Goal: Task Accomplishment & Management: Complete application form

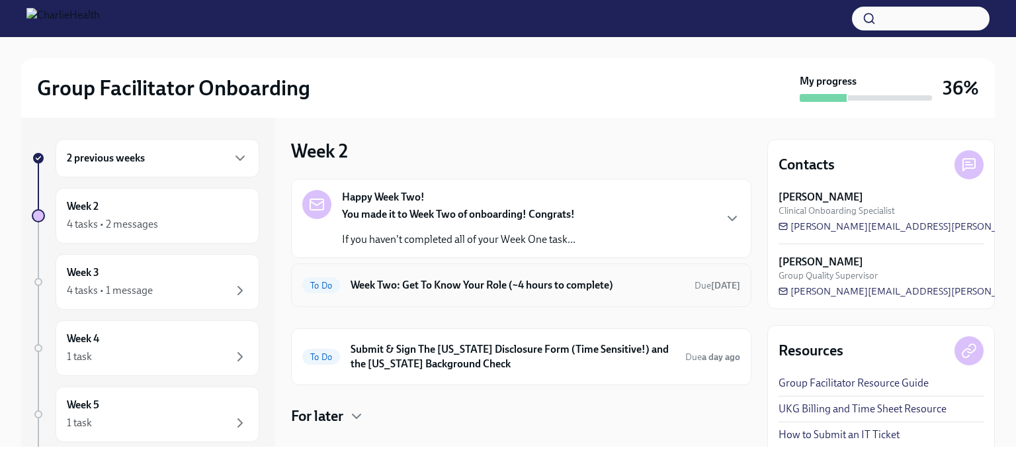
click at [368, 279] on h6 "Week Two: Get To Know Your Role (~4 hours to complete)" at bounding box center [517, 285] width 333 height 15
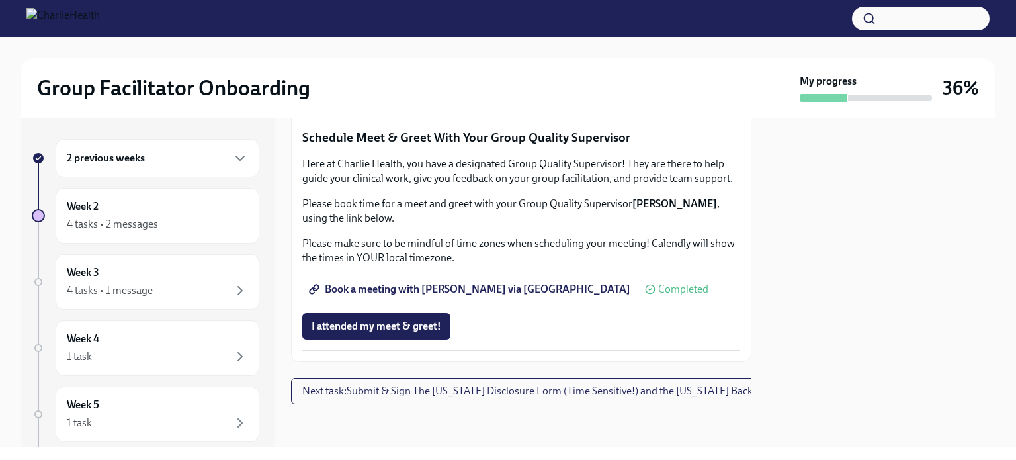
scroll to position [1356, 0]
click at [373, 320] on span "I attended my meet & greet!" at bounding box center [377, 326] width 130 height 13
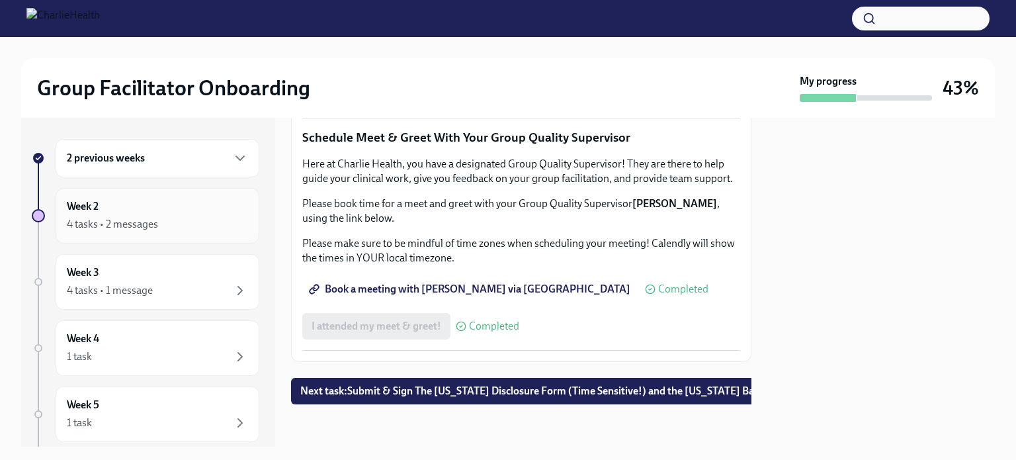
click at [132, 215] on div "Week 2 4 tasks • 2 messages" at bounding box center [157, 215] width 181 height 33
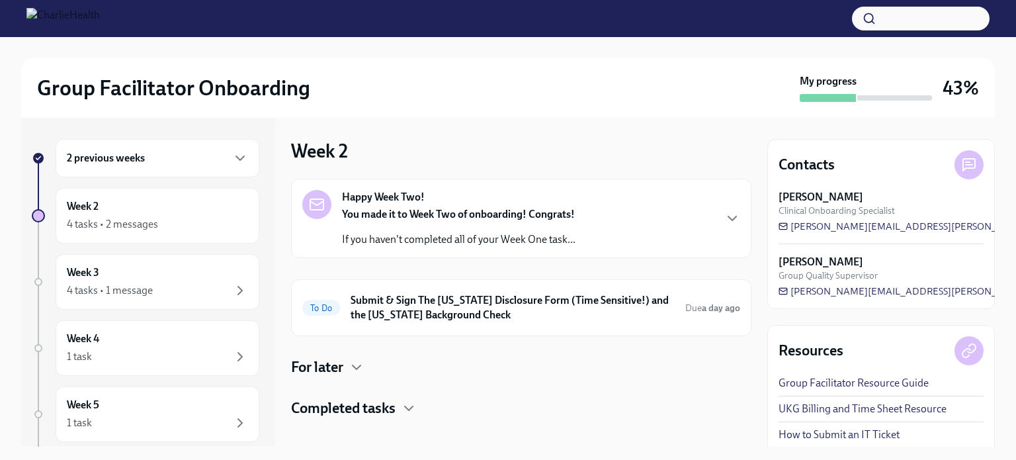
scroll to position [13, 0]
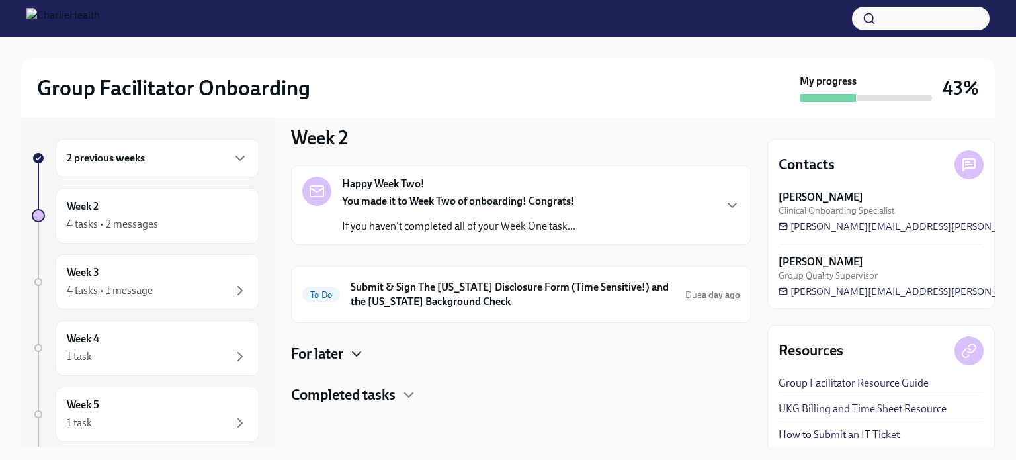
click at [353, 352] on icon "button" at bounding box center [357, 354] width 16 height 16
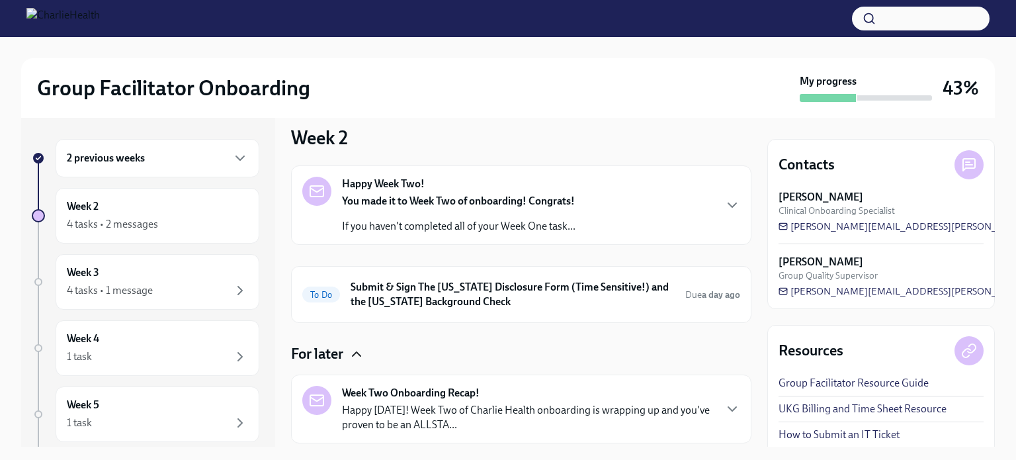
click at [353, 352] on icon "button" at bounding box center [357, 354] width 16 height 16
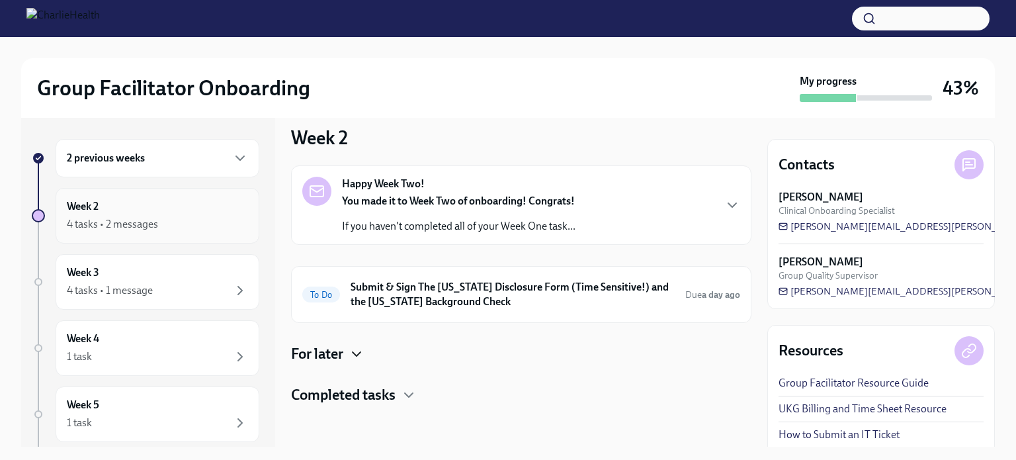
click at [116, 216] on div "4 tasks • 2 messages" at bounding box center [157, 224] width 181 height 16
click at [407, 193] on div "Happy Week Two! You made it to Week Two of onboarding! Congrats! If you haven't…" at bounding box center [459, 205] width 234 height 57
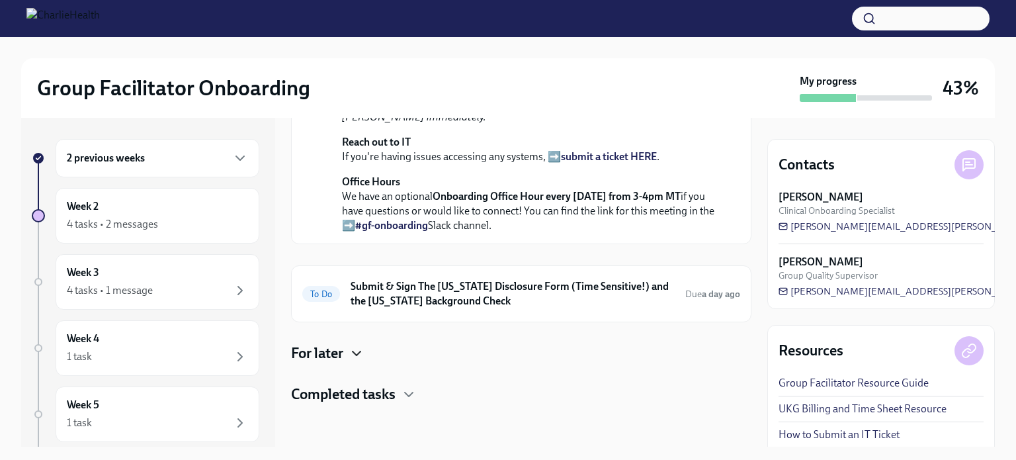
scroll to position [447, 0]
click at [99, 224] on div "4 tasks • 2 messages" at bounding box center [112, 224] width 91 height 15
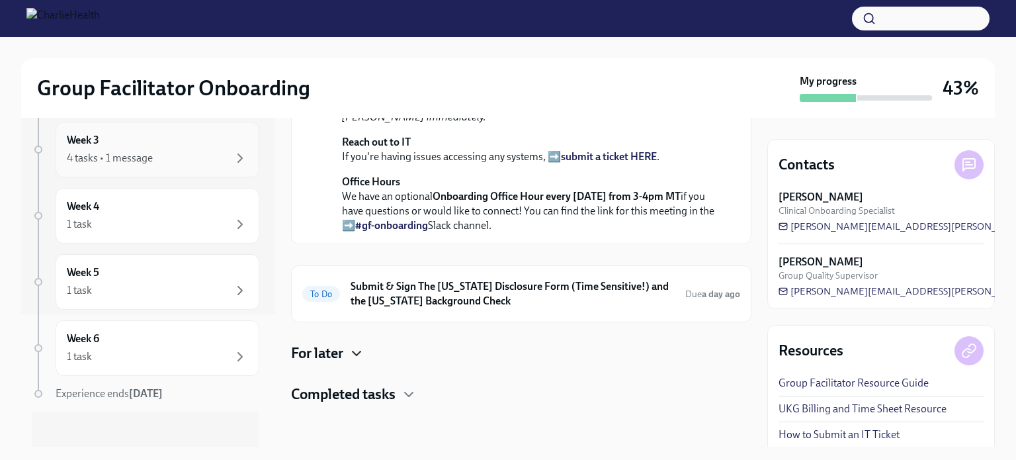
scroll to position [138, 0]
click at [355, 355] on icon "button" at bounding box center [357, 353] width 16 height 16
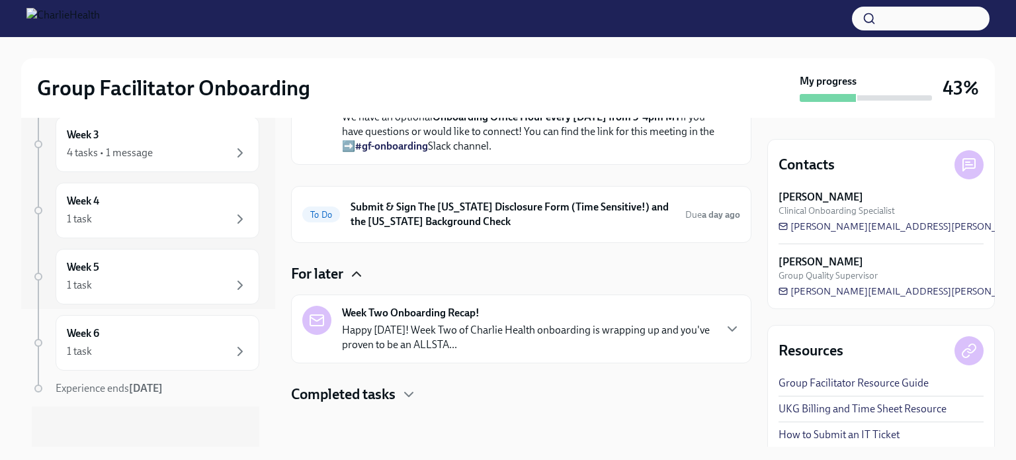
scroll to position [526, 0]
click at [128, 158] on div "4 tasks • 1 message" at bounding box center [110, 153] width 86 height 15
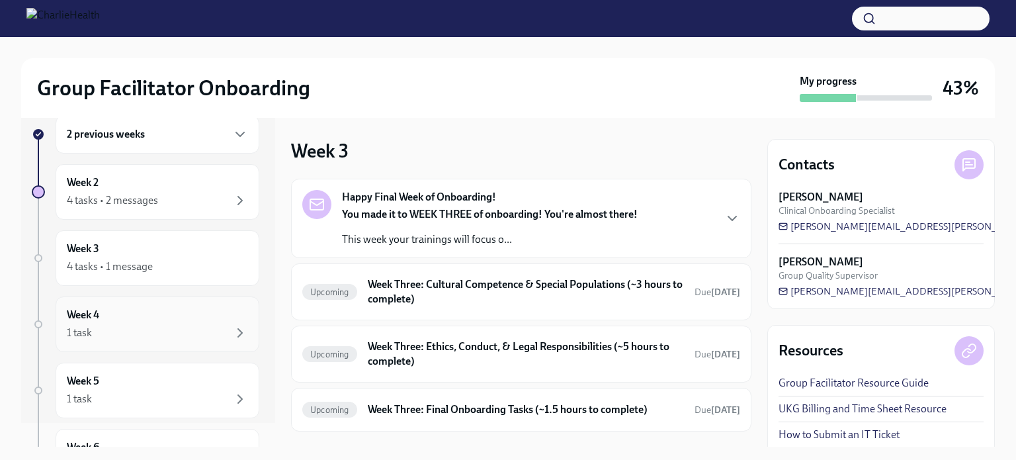
scroll to position [14, 0]
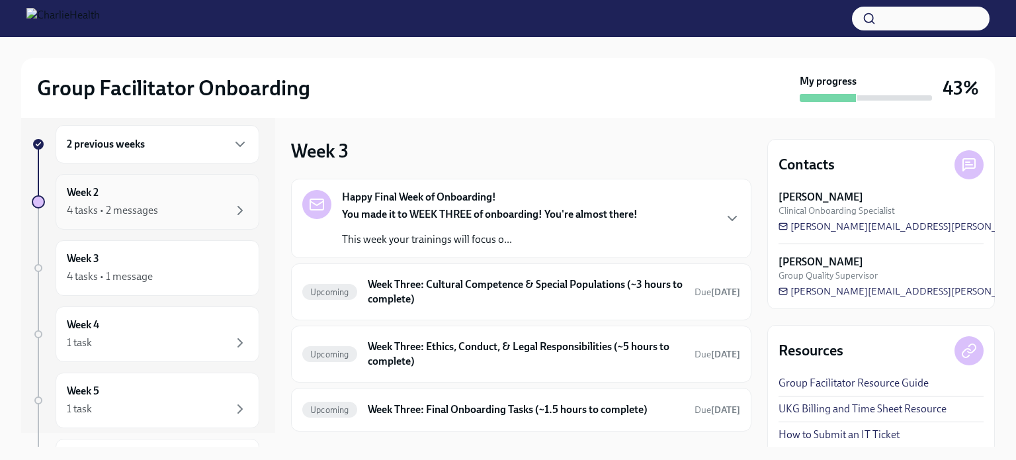
click at [175, 210] on div "4 tasks • 2 messages" at bounding box center [157, 210] width 181 height 16
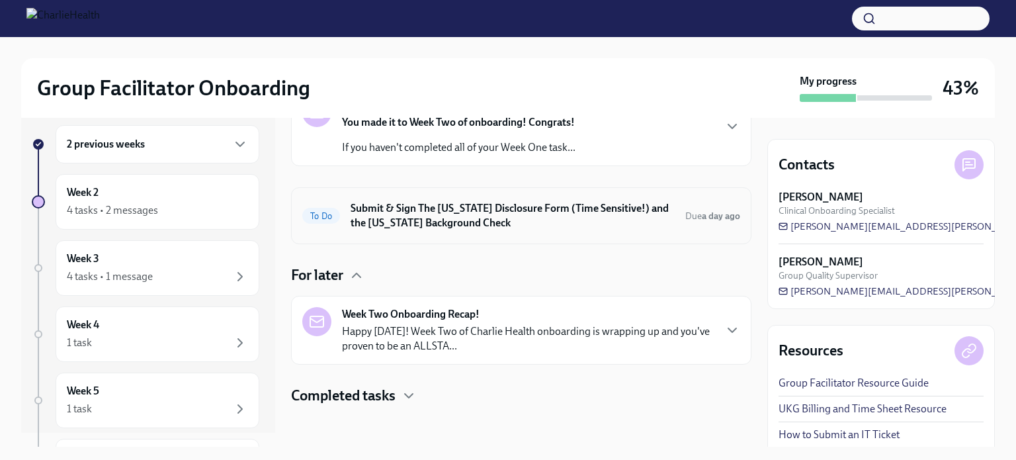
scroll to position [91, 0]
click at [482, 238] on div "To Do Submit & Sign The [US_STATE] Disclosure Form (Time Sensitive!) and the [U…" at bounding box center [521, 216] width 460 height 57
click at [418, 220] on h6 "Submit & Sign The [US_STATE] Disclosure Form (Time Sensitive!) and the [US_STAT…" at bounding box center [513, 216] width 324 height 29
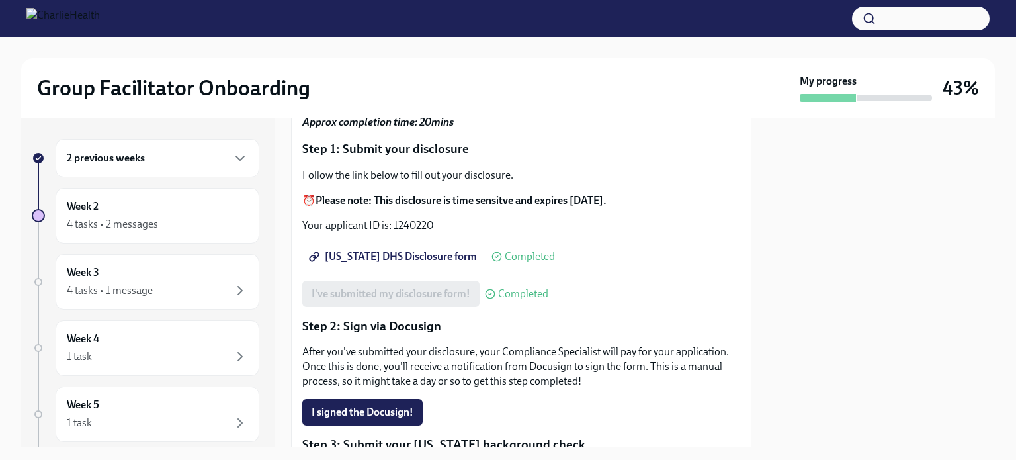
scroll to position [110, 0]
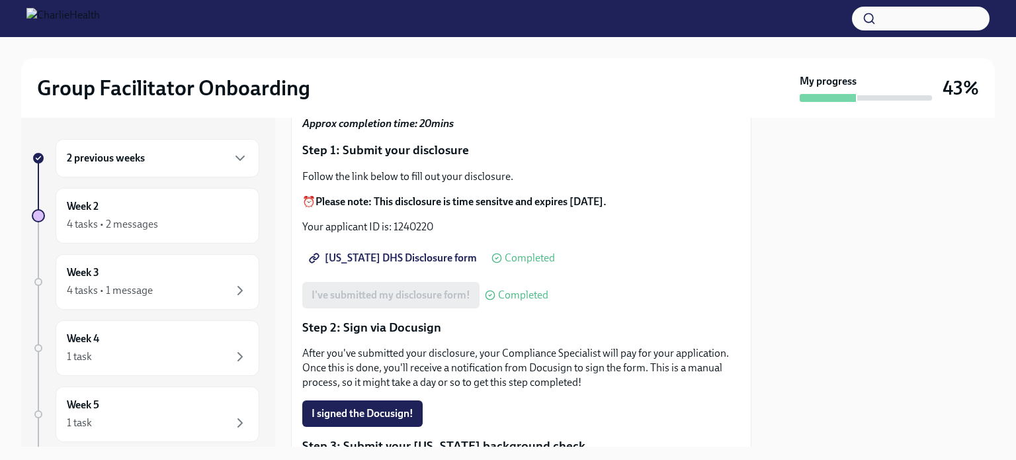
click at [396, 265] on span "[US_STATE] DHS Disclosure form" at bounding box center [394, 257] width 165 height 13
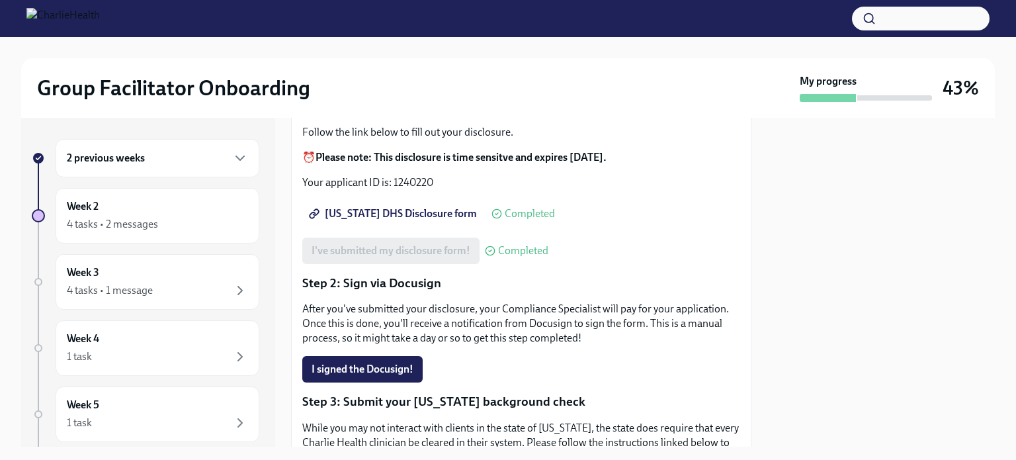
scroll to position [253, 0]
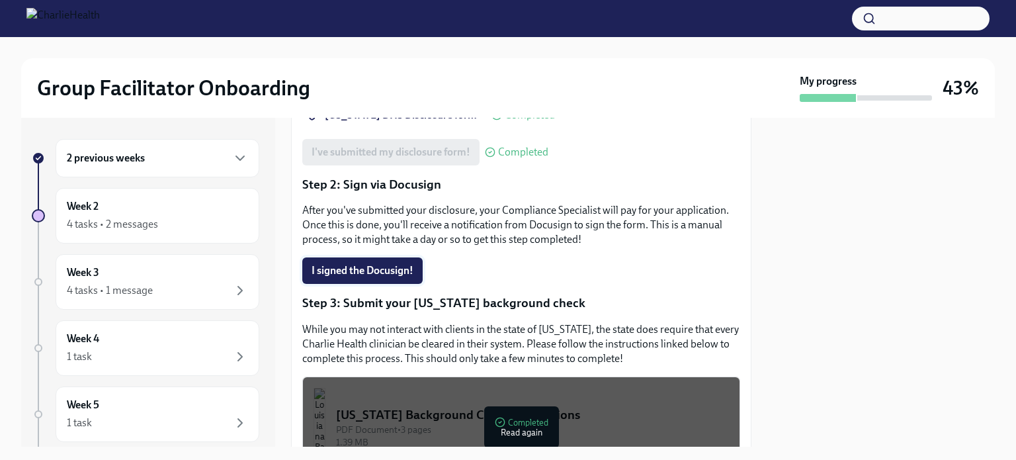
click at [370, 284] on button "I signed the Docusign!" at bounding box center [362, 270] width 120 height 26
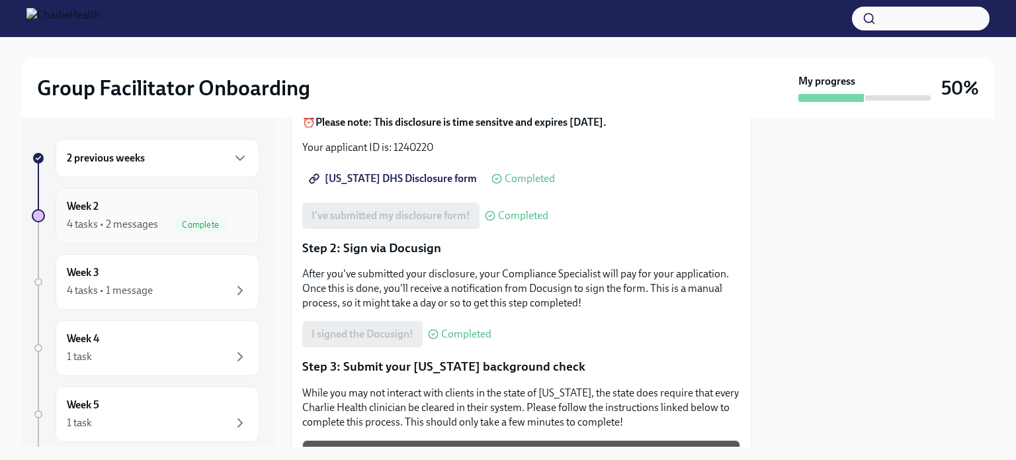
scroll to position [189, 0]
click at [134, 210] on div "Week 2 4 tasks • 2 messages Complete" at bounding box center [157, 215] width 181 height 33
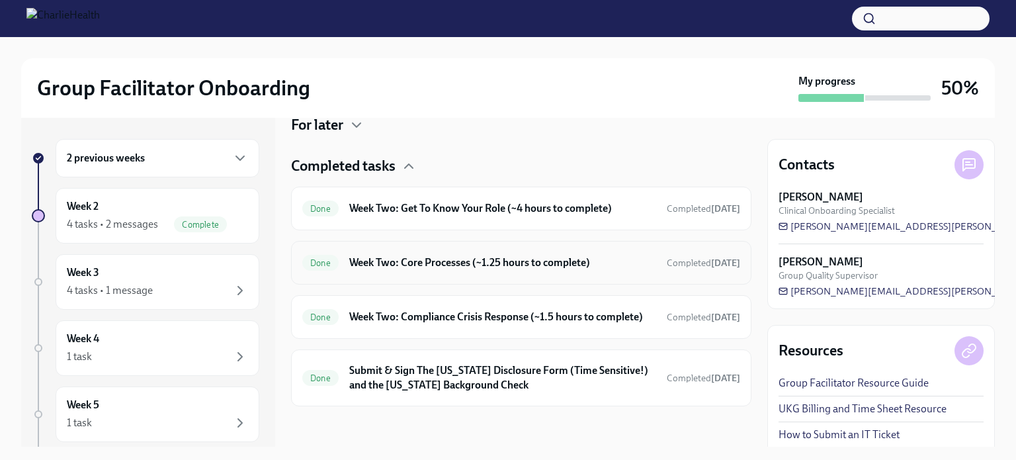
scroll to position [254, 0]
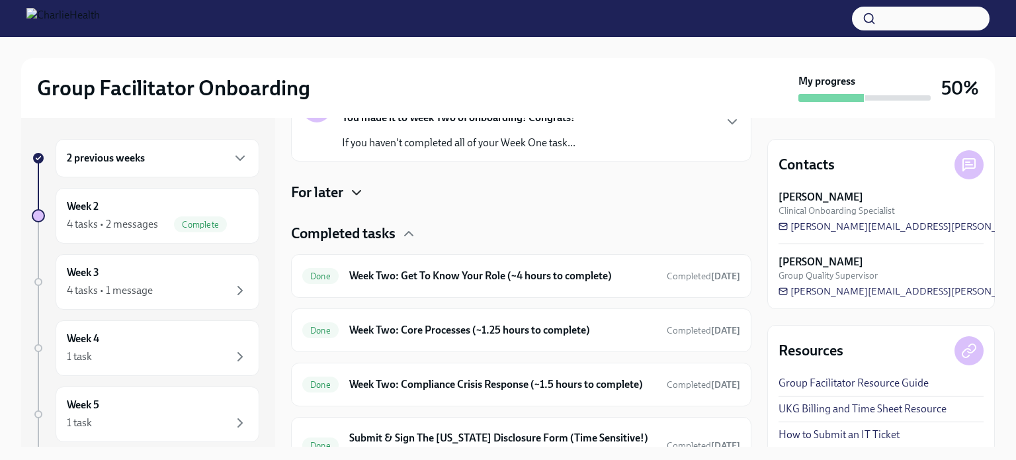
click at [356, 191] on icon "button" at bounding box center [357, 193] width 16 height 16
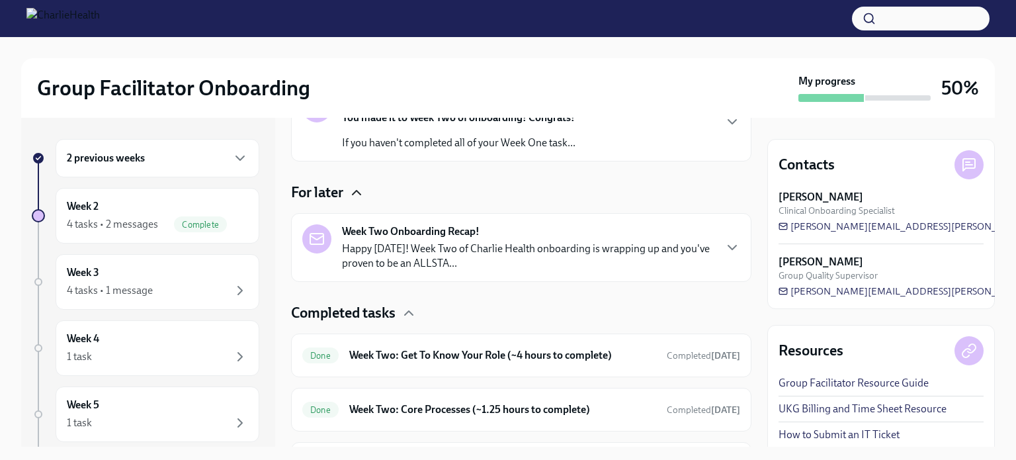
click at [372, 241] on p "Happy [DATE]! Week Two of Charlie Health onboarding is wrapping up and you've p…" at bounding box center [528, 255] width 372 height 29
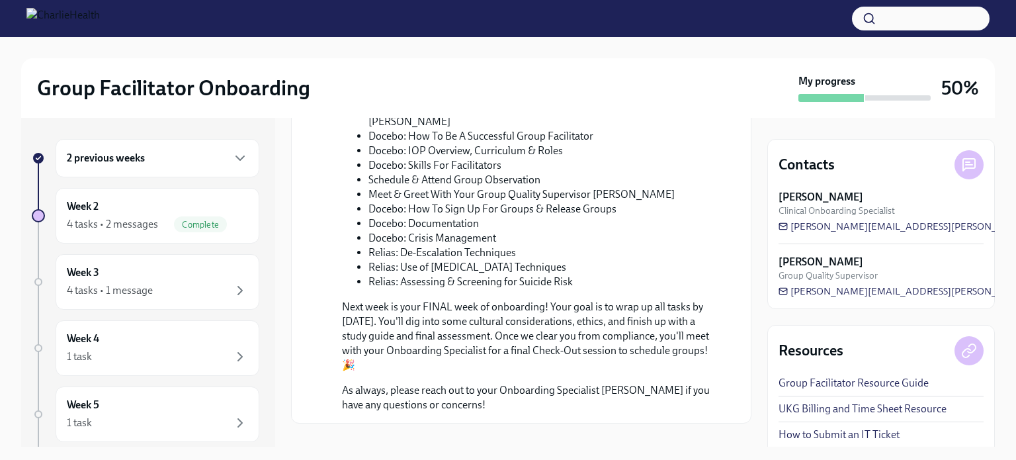
scroll to position [676, 0]
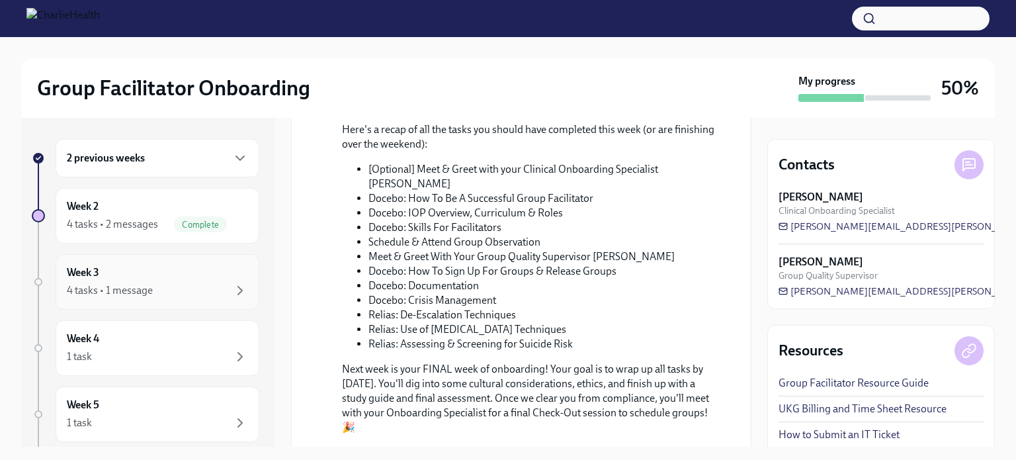
click at [167, 290] on div "4 tasks • 1 message" at bounding box center [157, 291] width 181 height 16
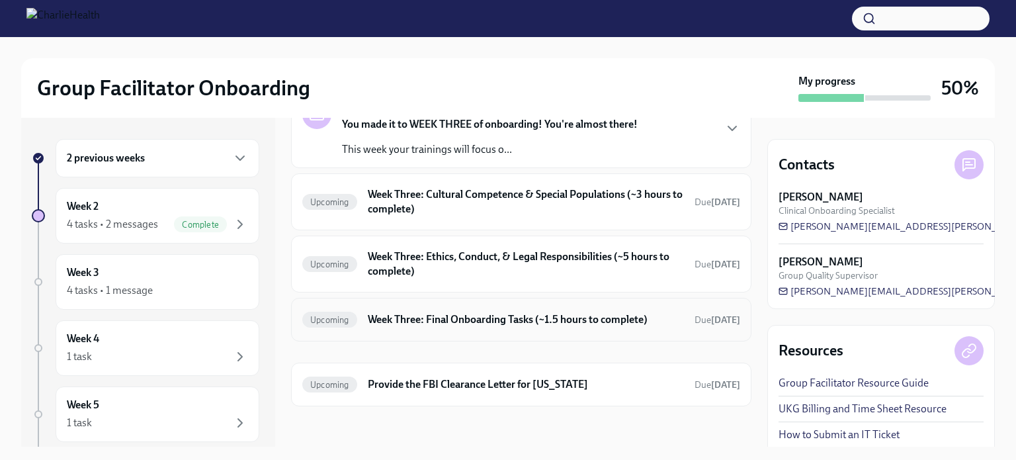
click at [425, 313] on h6 "Week Three: Final Onboarding Tasks (~1.5 hours to complete)" at bounding box center [526, 319] width 316 height 15
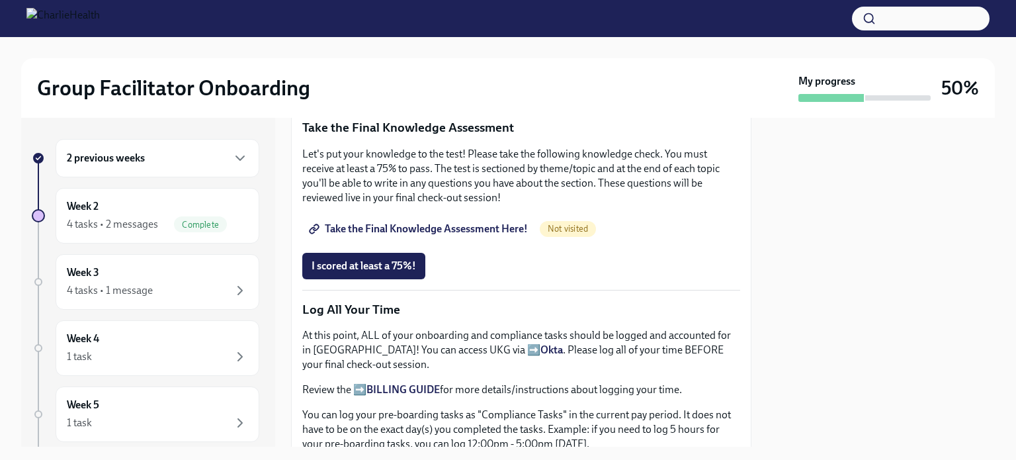
scroll to position [732, 0]
click at [93, 228] on div "4 tasks • 2 messages" at bounding box center [112, 224] width 91 height 15
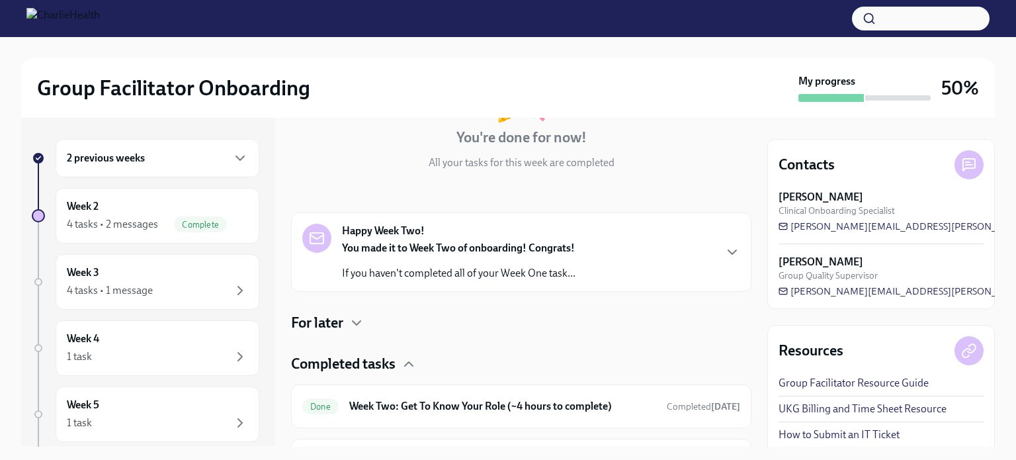
scroll to position [322, 0]
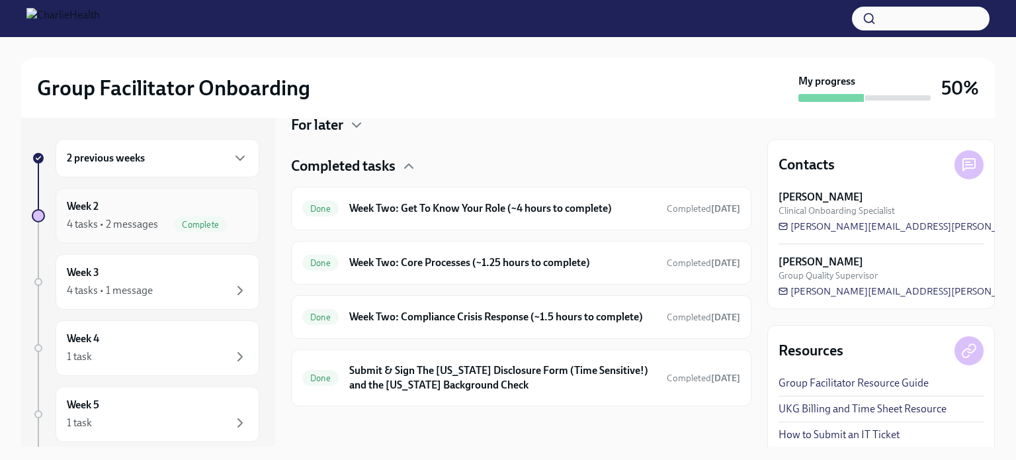
click at [139, 228] on div "4 tasks • 2 messages" at bounding box center [112, 224] width 91 height 15
click at [151, 290] on div "4 tasks • 1 message" at bounding box center [110, 290] width 86 height 15
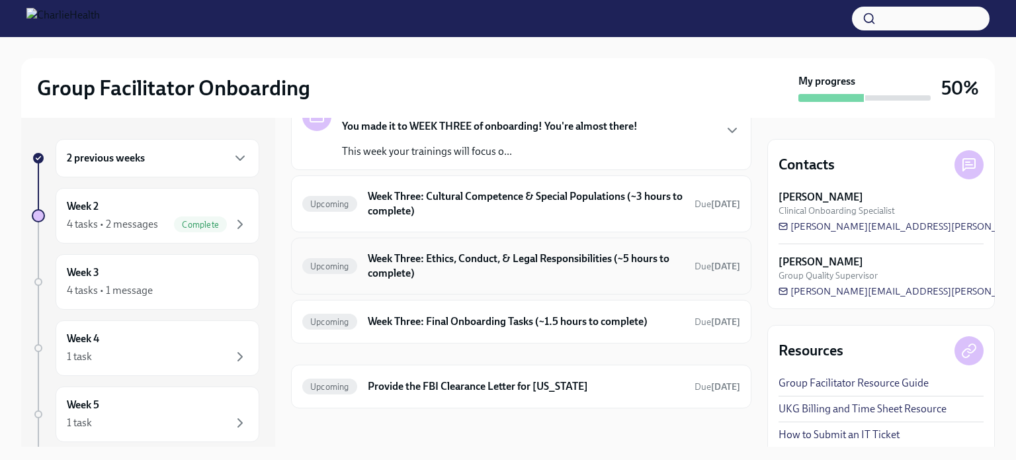
scroll to position [90, 0]
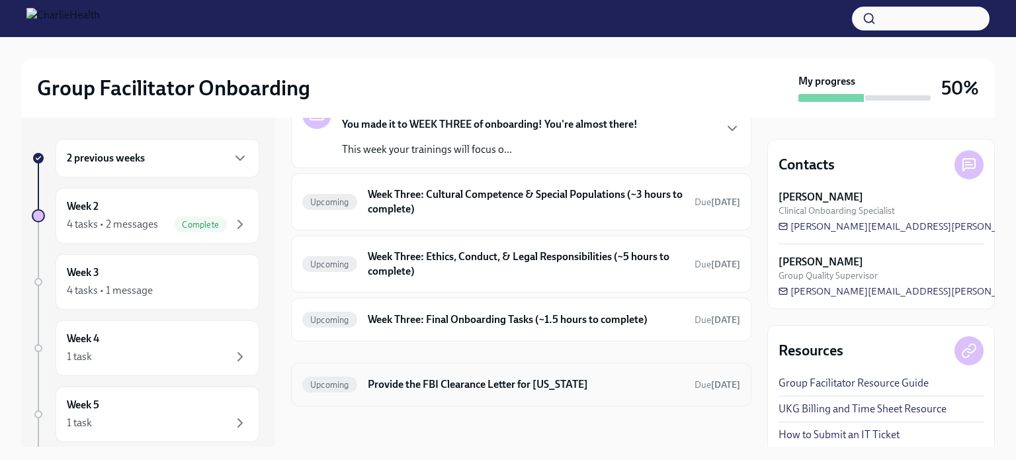
click at [439, 390] on div "Upcoming Provide the FBI Clearance Letter for [US_STATE] Due [DATE]" at bounding box center [521, 384] width 438 height 21
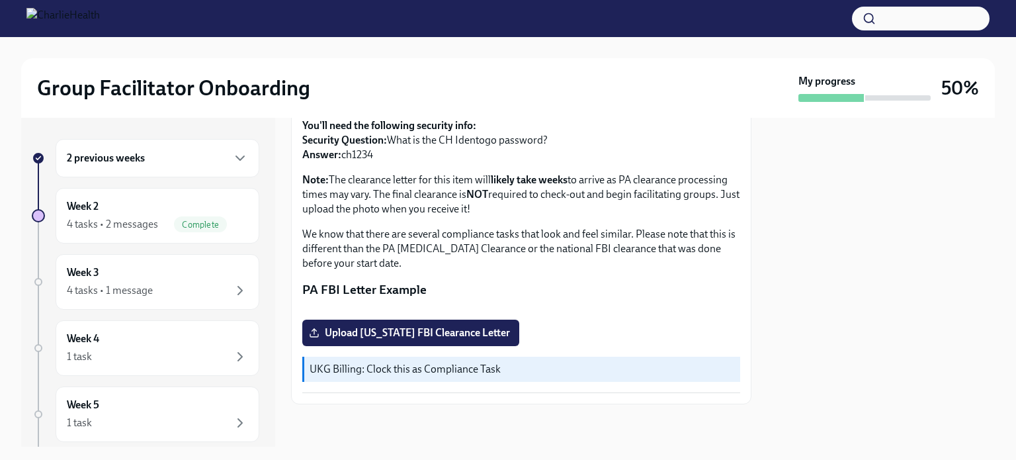
scroll to position [277, 0]
click at [415, 339] on span "Upload [US_STATE] FBI Clearance Letter" at bounding box center [411, 332] width 198 height 13
click at [0, 0] on input "Upload [US_STATE] FBI Clearance Letter" at bounding box center [0, 0] width 0 height 0
click at [355, 339] on span "FBI Clearance..pdf" at bounding box center [361, 332] width 98 height 13
click at [0, 0] on input "FBI Clearance..pdf" at bounding box center [0, 0] width 0 height 0
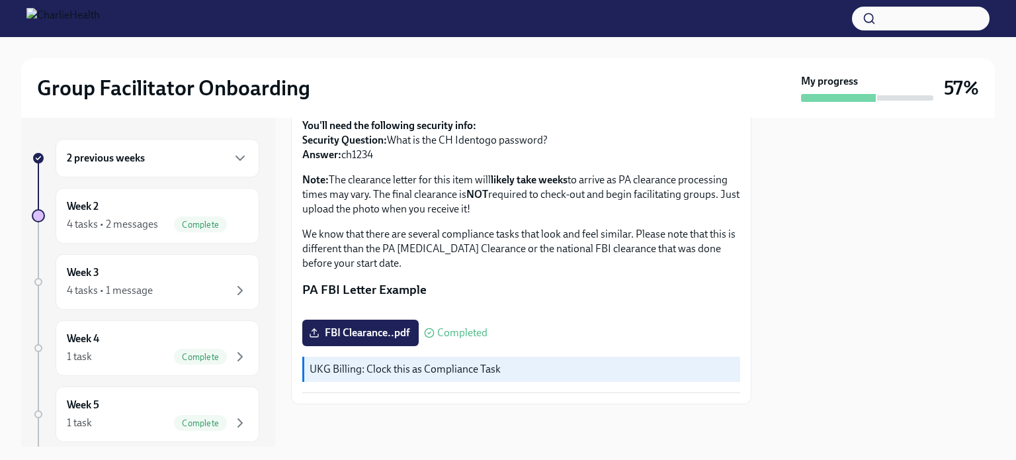
scroll to position [310, 0]
click at [365, 334] on span "FBI Clearance..pdf" at bounding box center [361, 332] width 98 height 13
click at [0, 0] on input "FBI Clearance..pdf" at bounding box center [0, 0] width 0 height 0
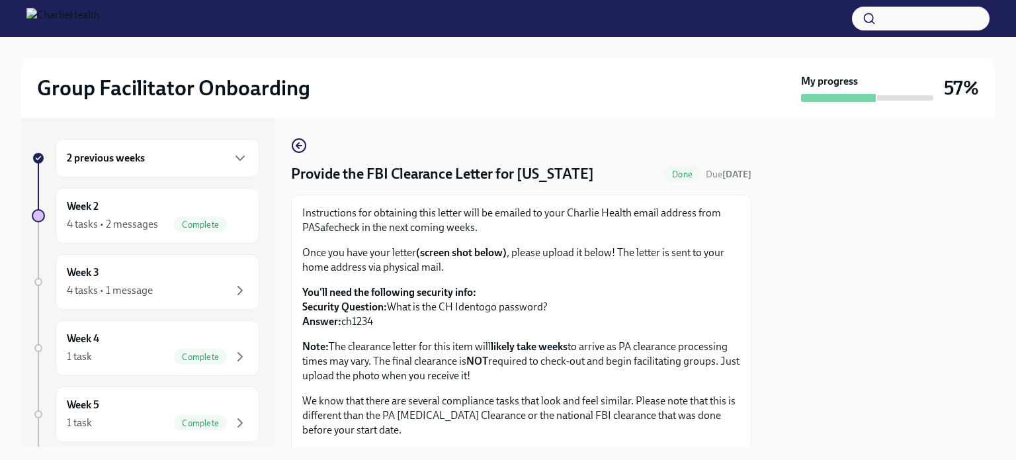
scroll to position [2, 0]
click at [133, 203] on div "Week 2 4 tasks • 2 messages Complete" at bounding box center [157, 215] width 181 height 33
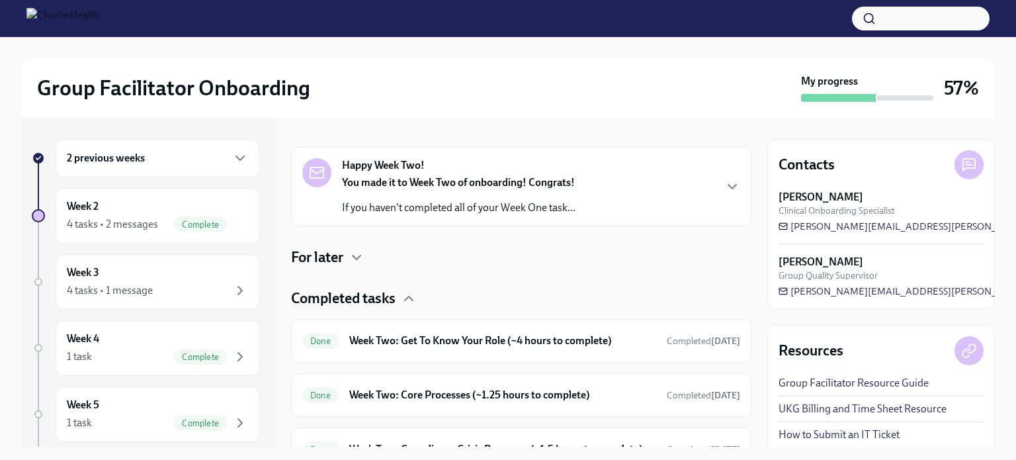
scroll to position [194, 0]
